Goal: Navigation & Orientation: Understand site structure

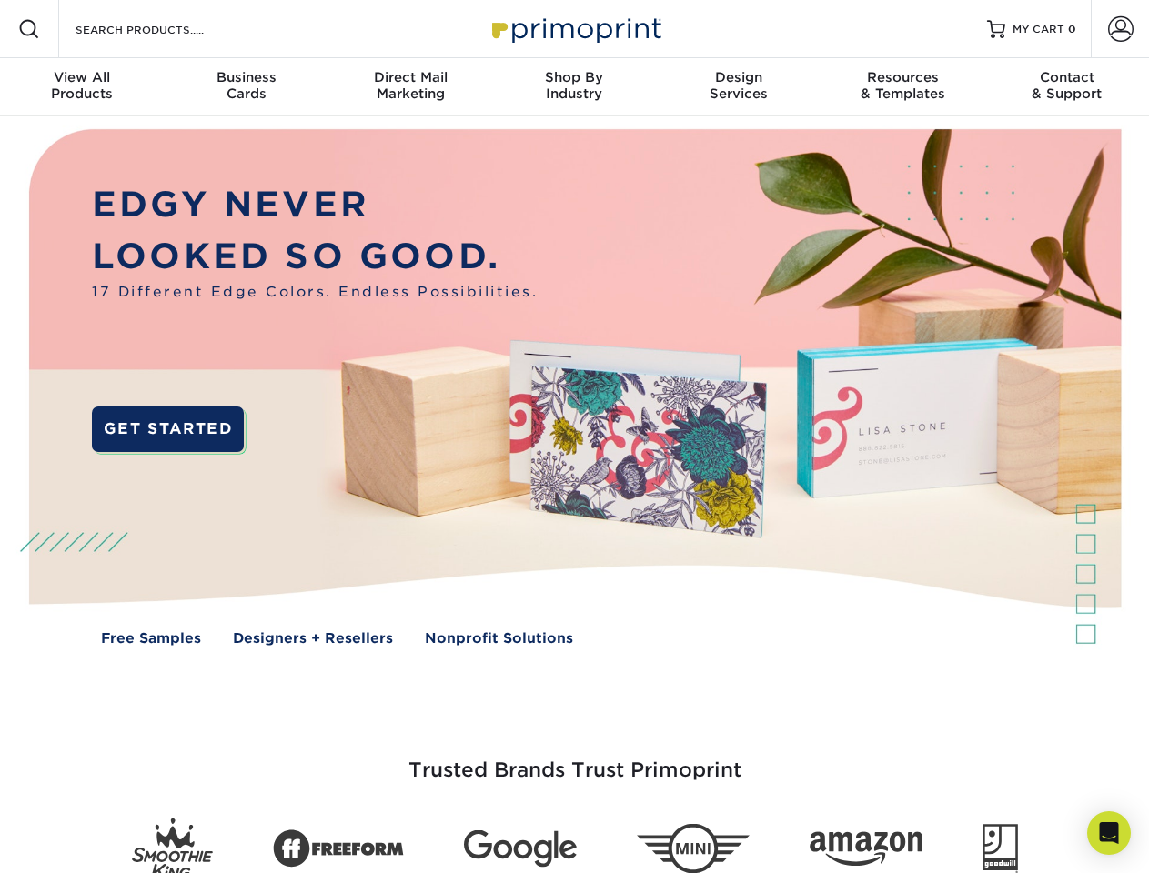
click at [574, 437] on img at bounding box center [573, 400] width 1137 height 569
click at [29, 29] on span at bounding box center [29, 29] width 22 height 22
click at [1120, 29] on span at bounding box center [1120, 28] width 25 height 25
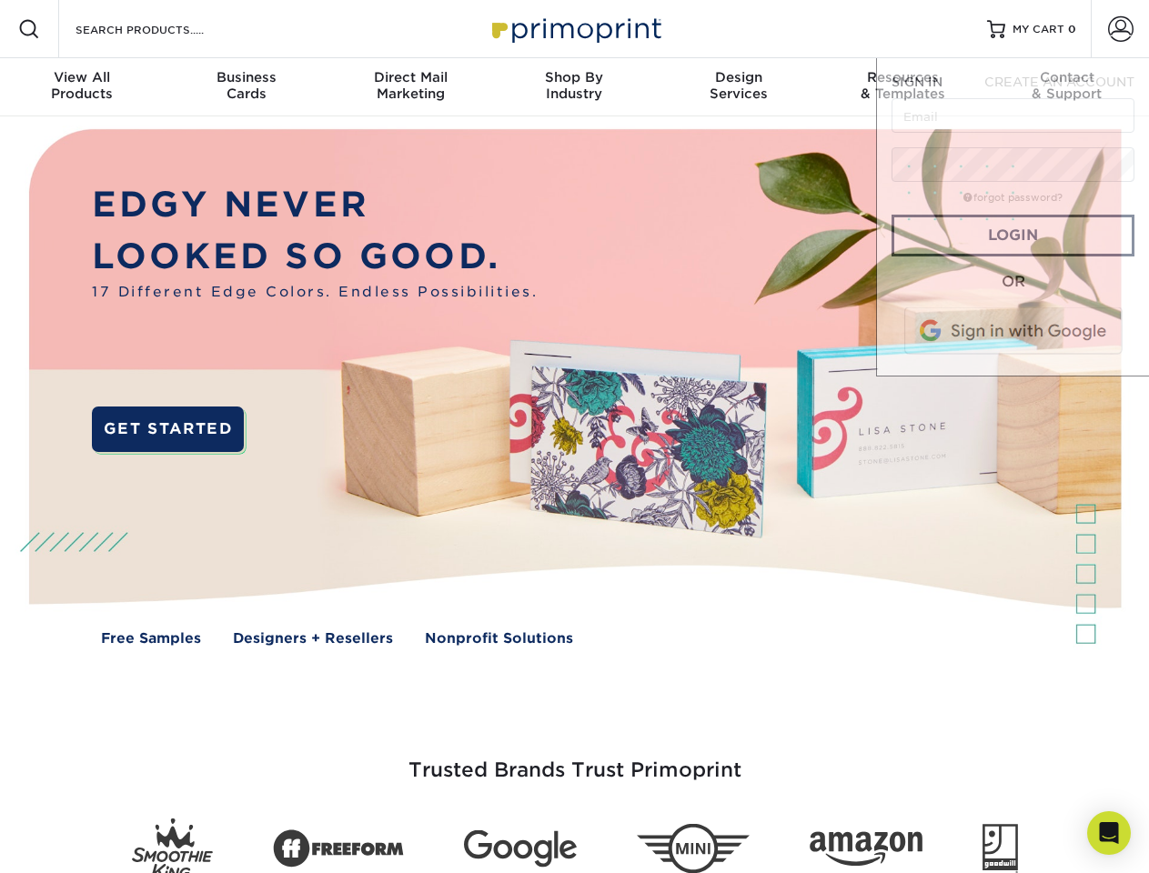
click at [82, 87] on div "View All Products" at bounding box center [82, 85] width 164 height 33
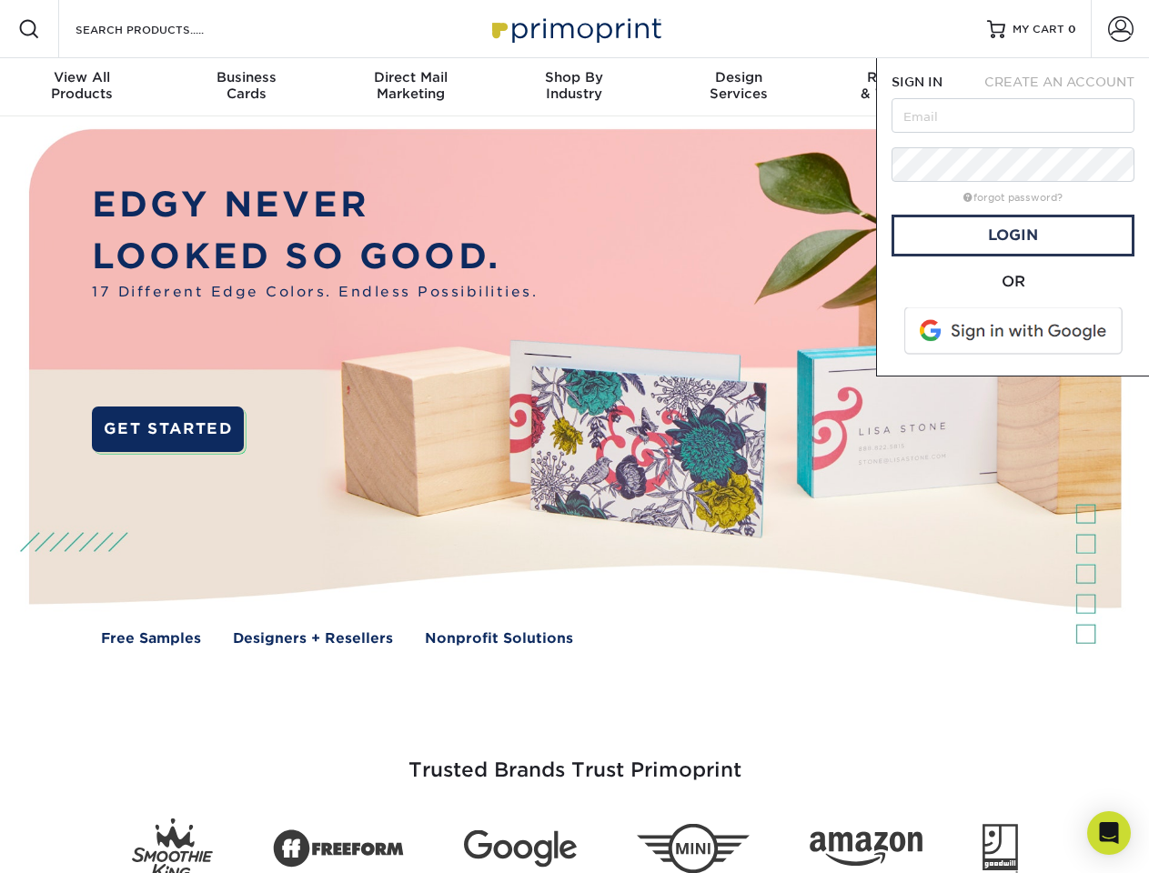
click at [246, 87] on div "Business Cards" at bounding box center [246, 85] width 164 height 33
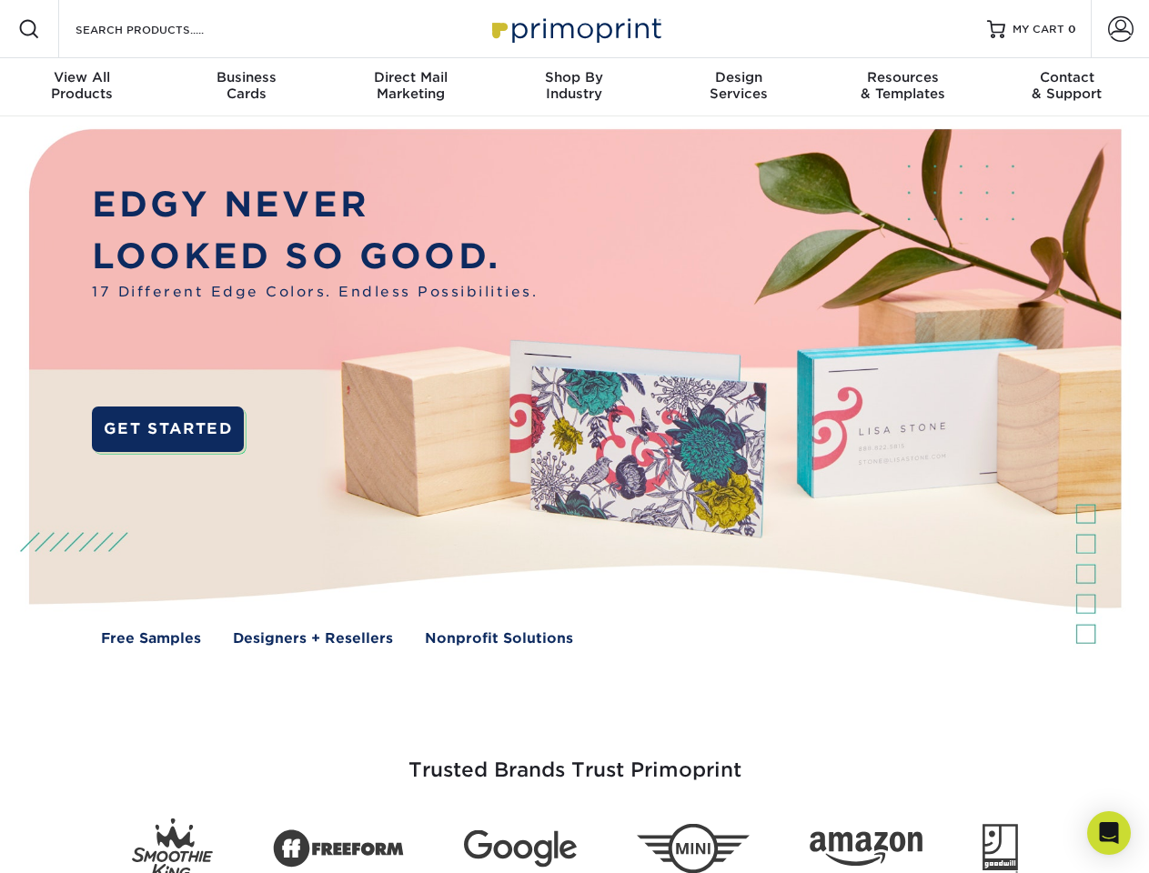
click at [410, 87] on div "Direct Mail Marketing" at bounding box center [410, 85] width 164 height 33
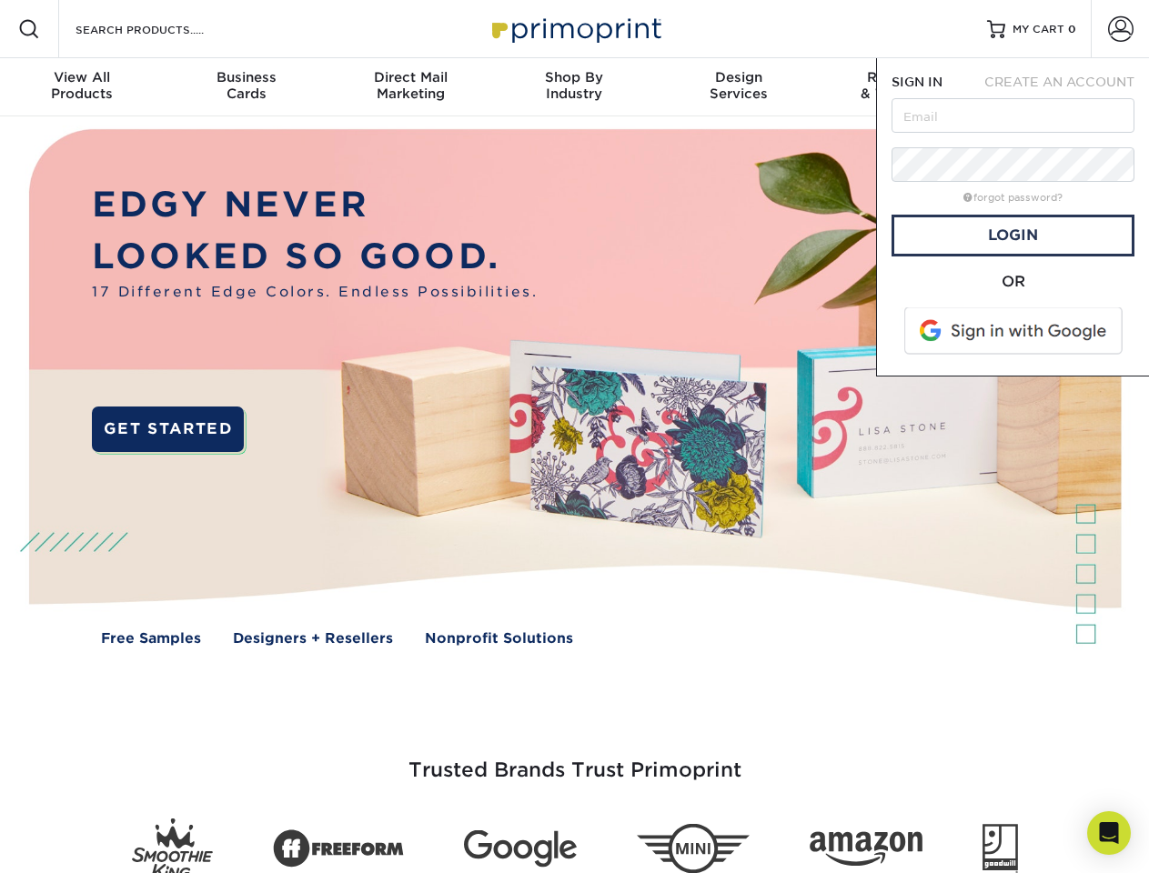
click at [574, 87] on div "Shop By Industry" at bounding box center [574, 85] width 164 height 33
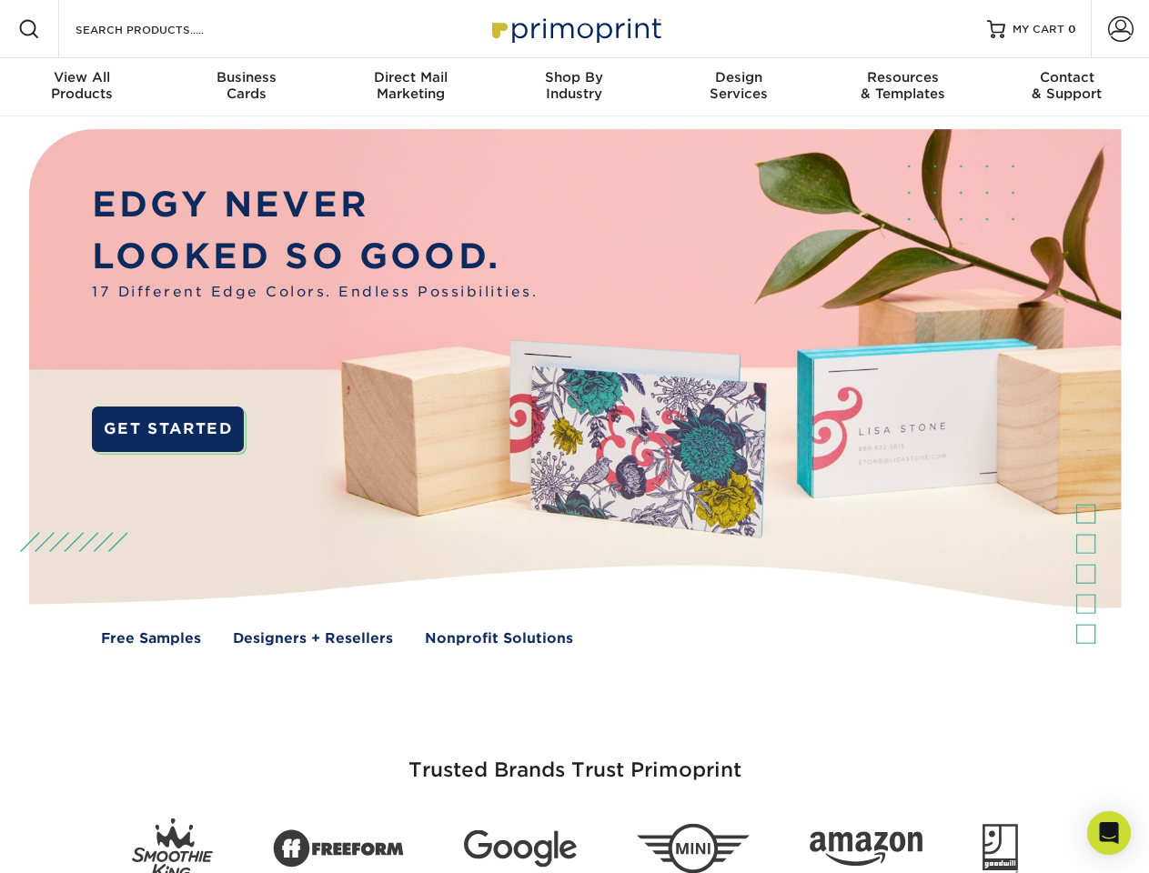
click at [739, 87] on div "Design Services" at bounding box center [739, 85] width 164 height 33
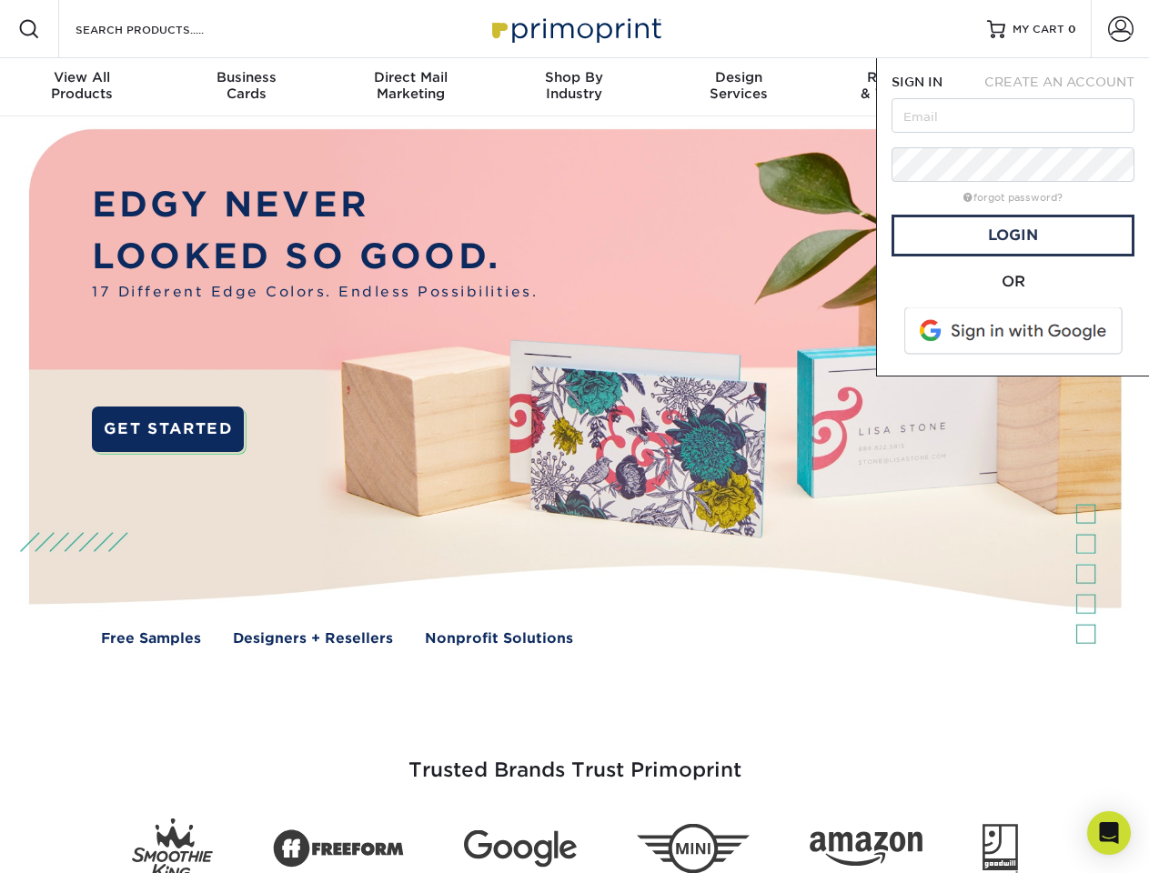
click at [902, 87] on span "SIGN IN" at bounding box center [916, 82] width 51 height 15
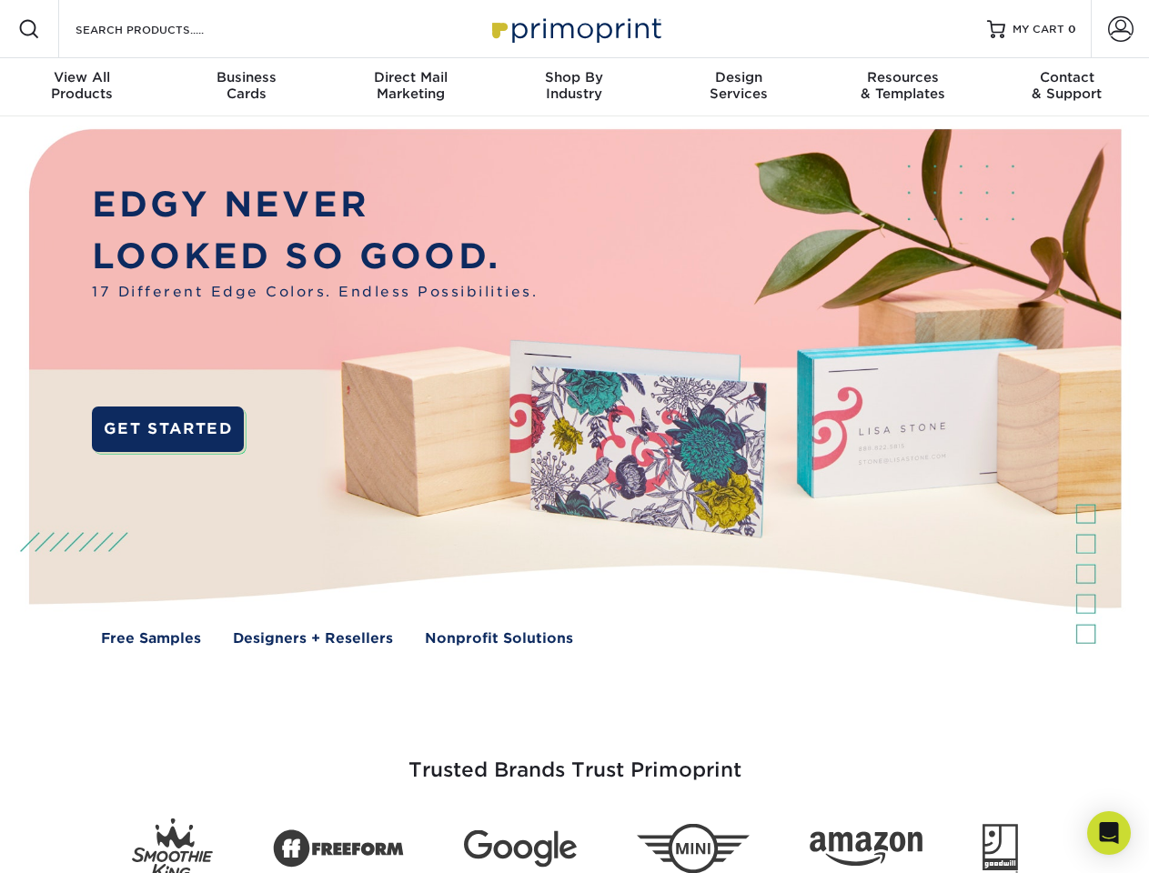
click at [1067, 87] on div "Contact & Support" at bounding box center [1067, 85] width 164 height 33
